Goal: Task Accomplishment & Management: Manage account settings

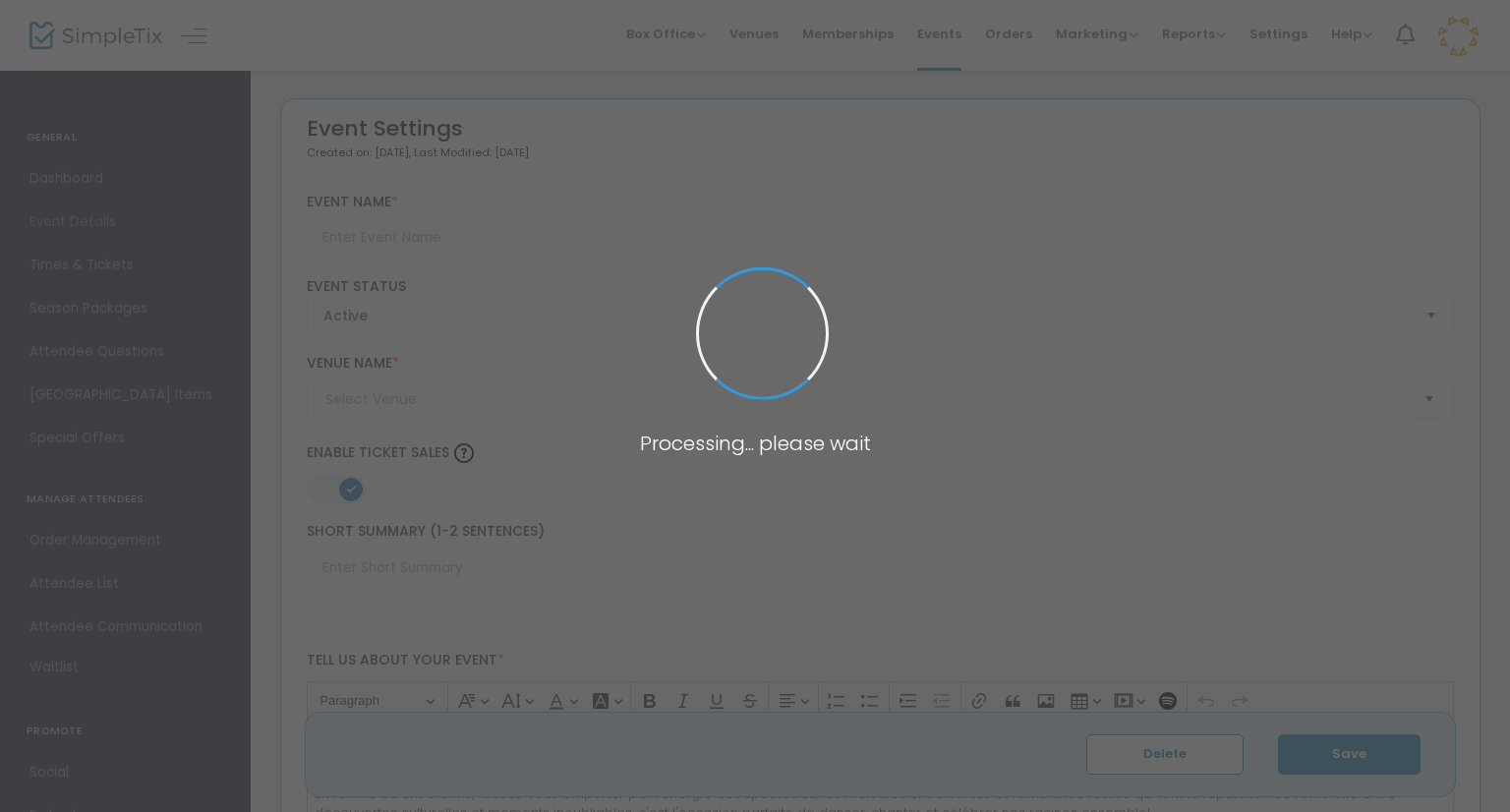
type input "Folklofolie à [GEOGRAPHIC_DATA]"
type textarea "Folklofolie c'est une soirée de tapage de pieds, de rires et de danse."
type input "13,000 %"
type input "Acheter des billets"
type input "Club de l'Âge d'or de Mattawa"
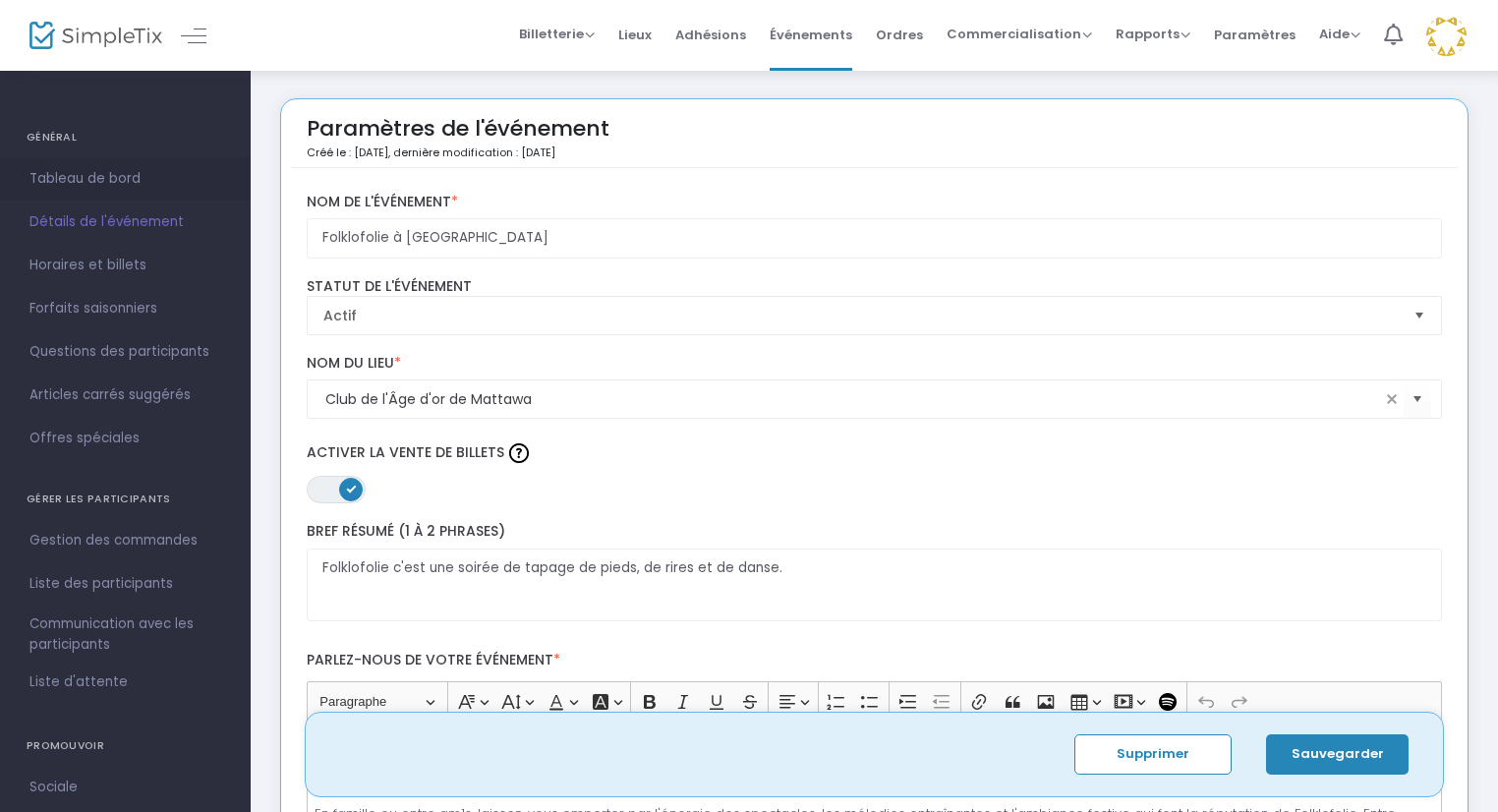
click at [71, 164] on link "Tableau de bord" at bounding box center [125, 179] width 250 height 43
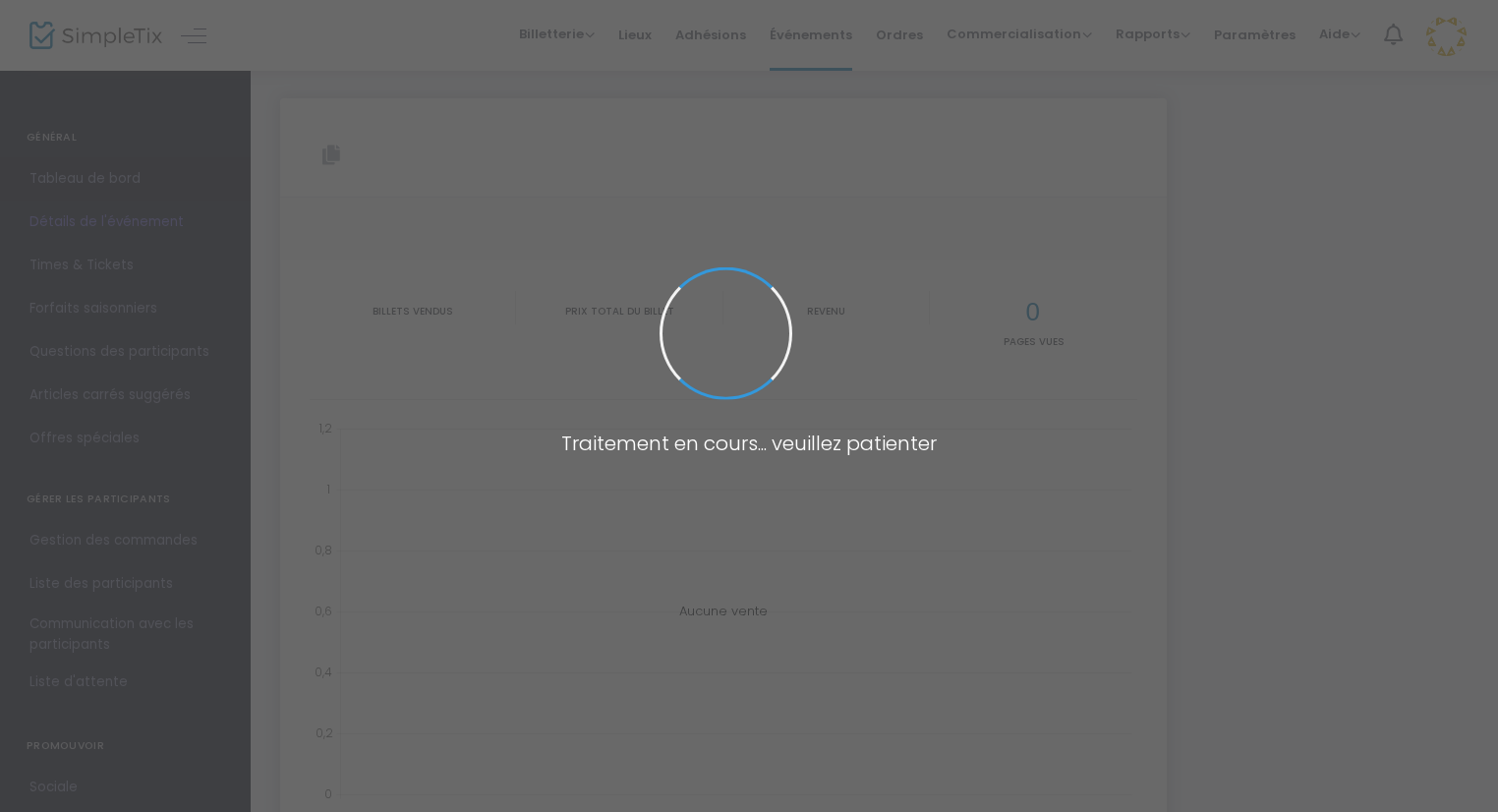
type input "https://www.simpletix.com/e/folklofolie-a-mattawa-tickets-234326"
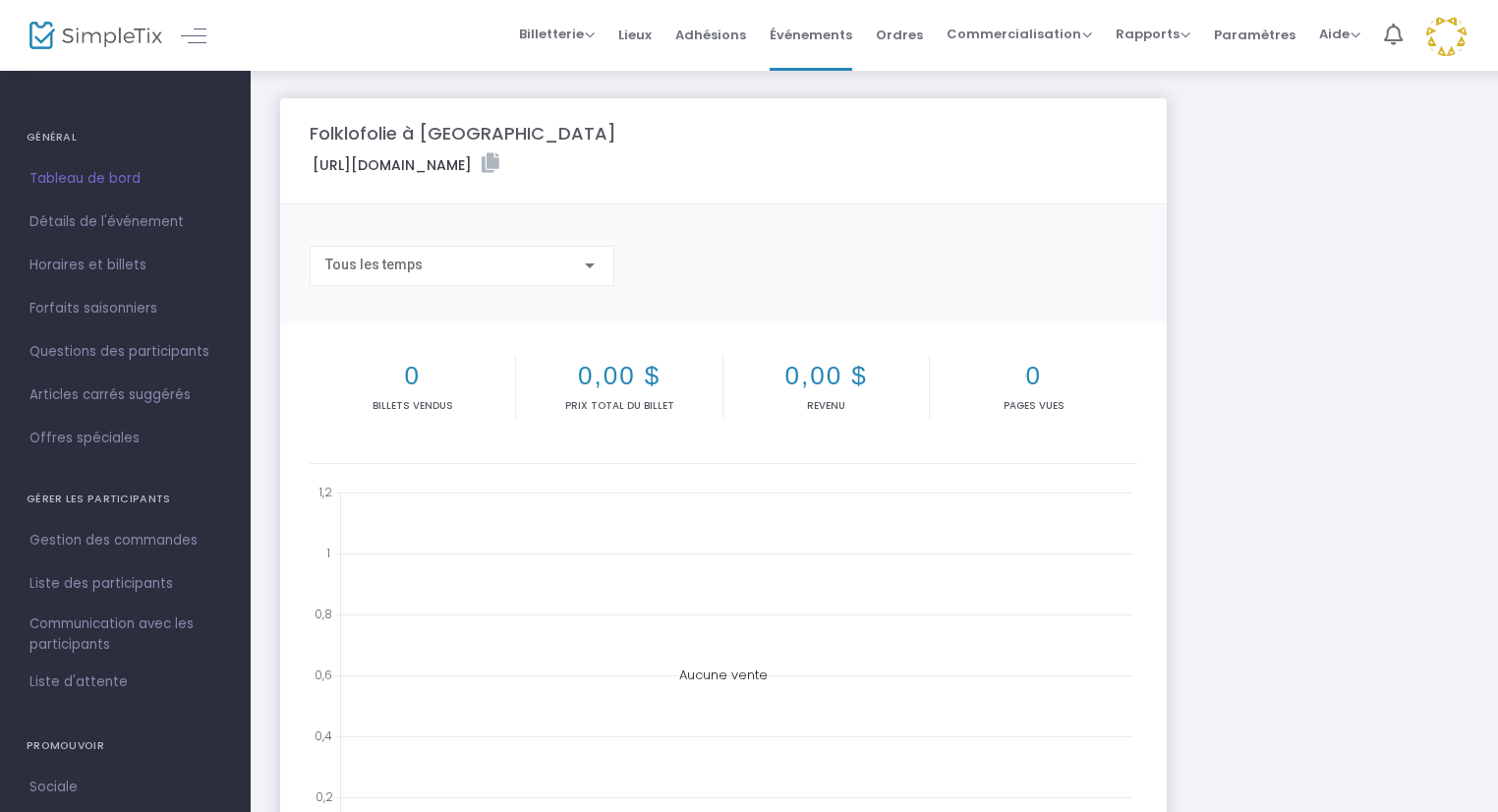
click at [55, 139] on font "GÉNÉRAL" at bounding box center [51, 136] width 50 height 15
click at [98, 304] on font "Forfaits saisonniers" at bounding box center [94, 307] width 128 height 19
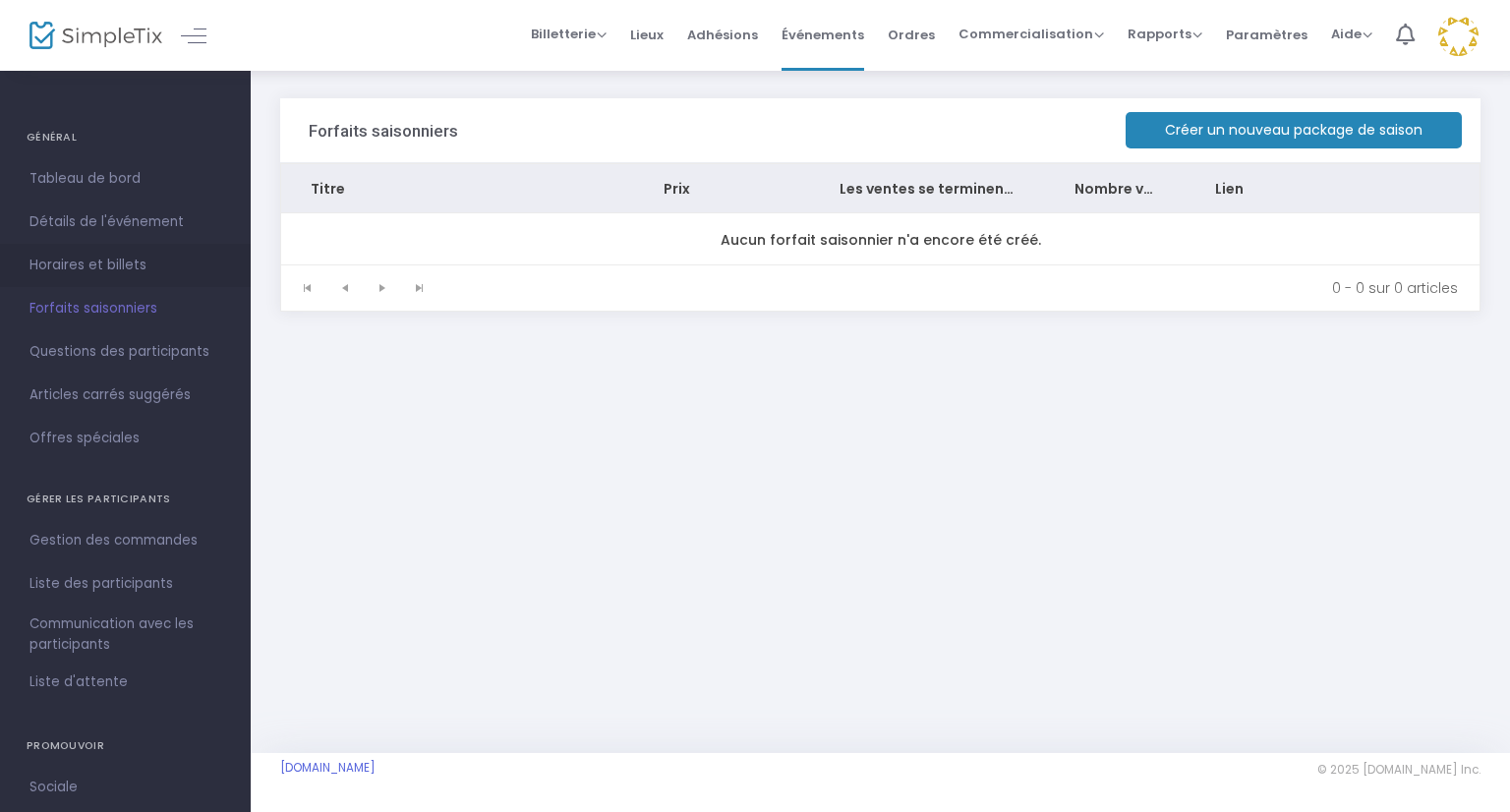
click at [68, 264] on font "Horaires et billets" at bounding box center [88, 264] width 117 height 19
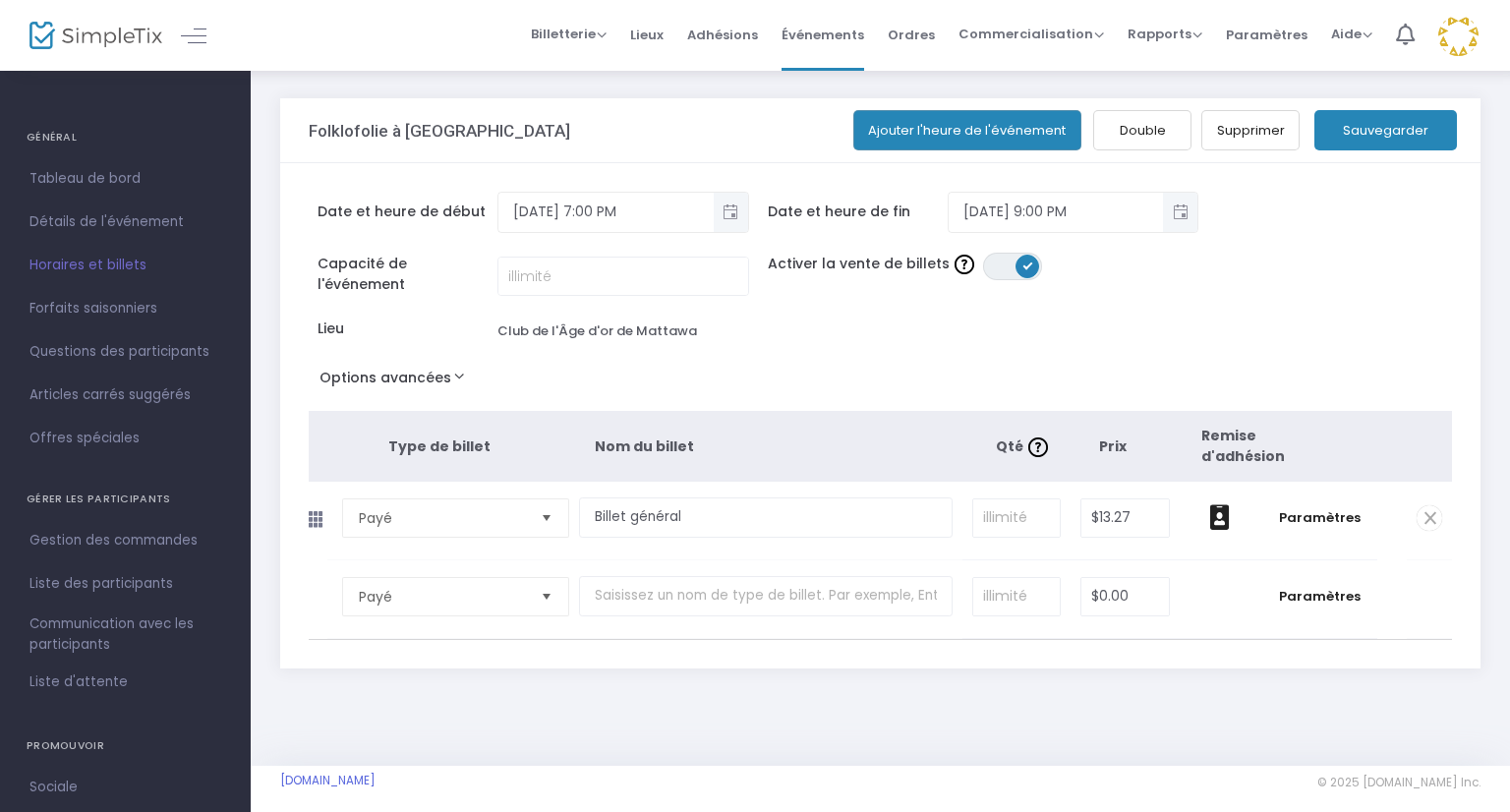
click at [1206, 317] on div "Capacité de l'événement Activer la vente de billets SUR DÉSACTIVÉ Lieu Club de …" at bounding box center [870, 307] width 1144 height 110
click at [744, 34] on font "Adhésions" at bounding box center [722, 34] width 71 height 19
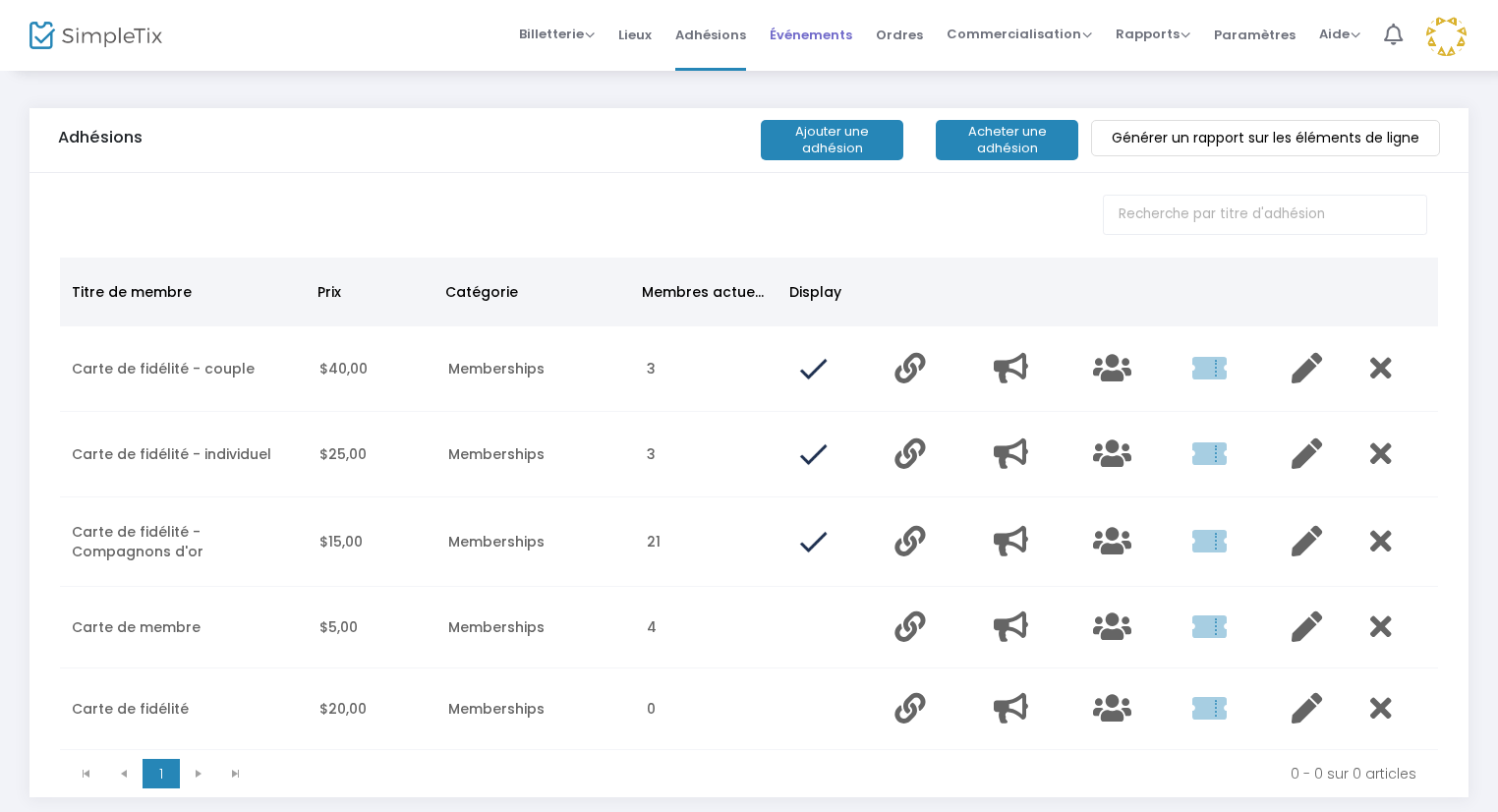
click at [823, 41] on font "Événements" at bounding box center [811, 34] width 83 height 19
